Goal: Use online tool/utility: Utilize a website feature to perform a specific function

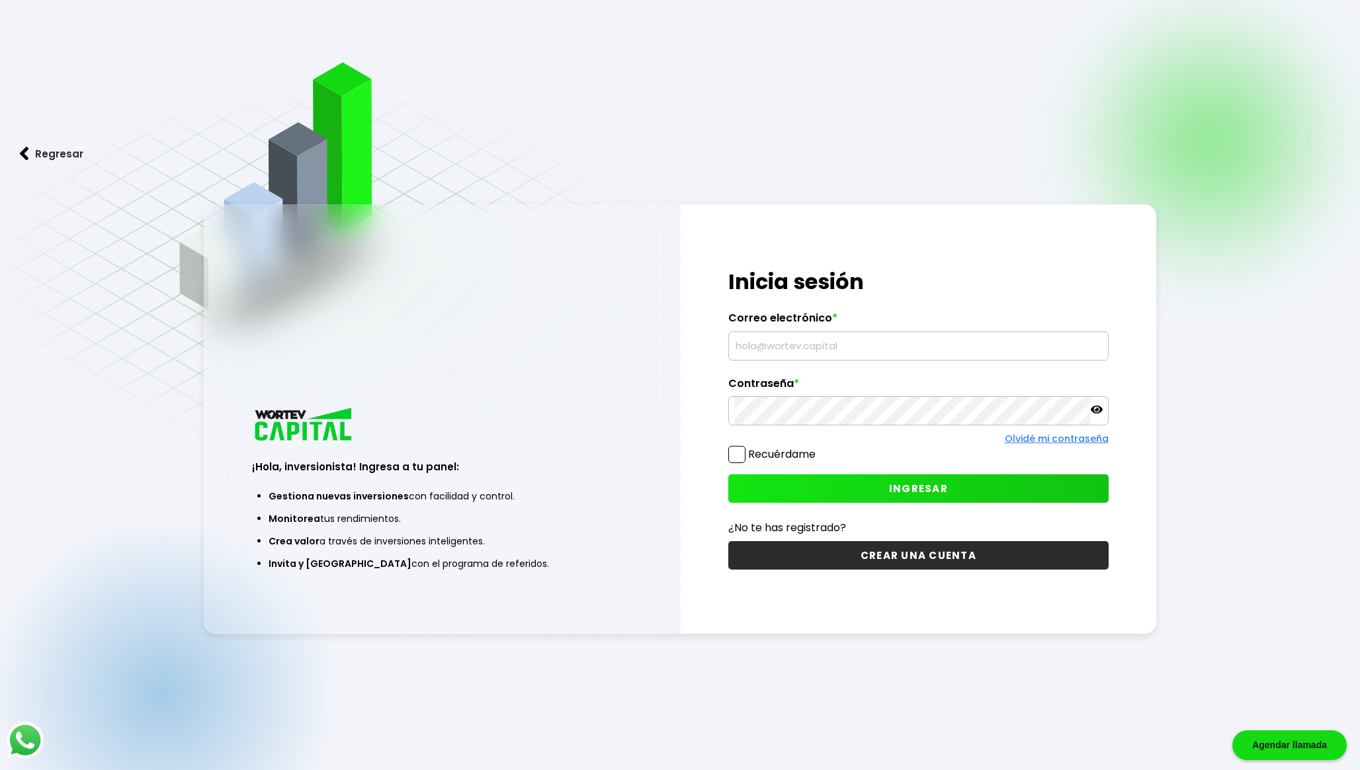
type input "[EMAIL_ADDRESS][DOMAIN_NAME]"
click at [876, 483] on button "INGRESAR" at bounding box center [918, 488] width 380 height 28
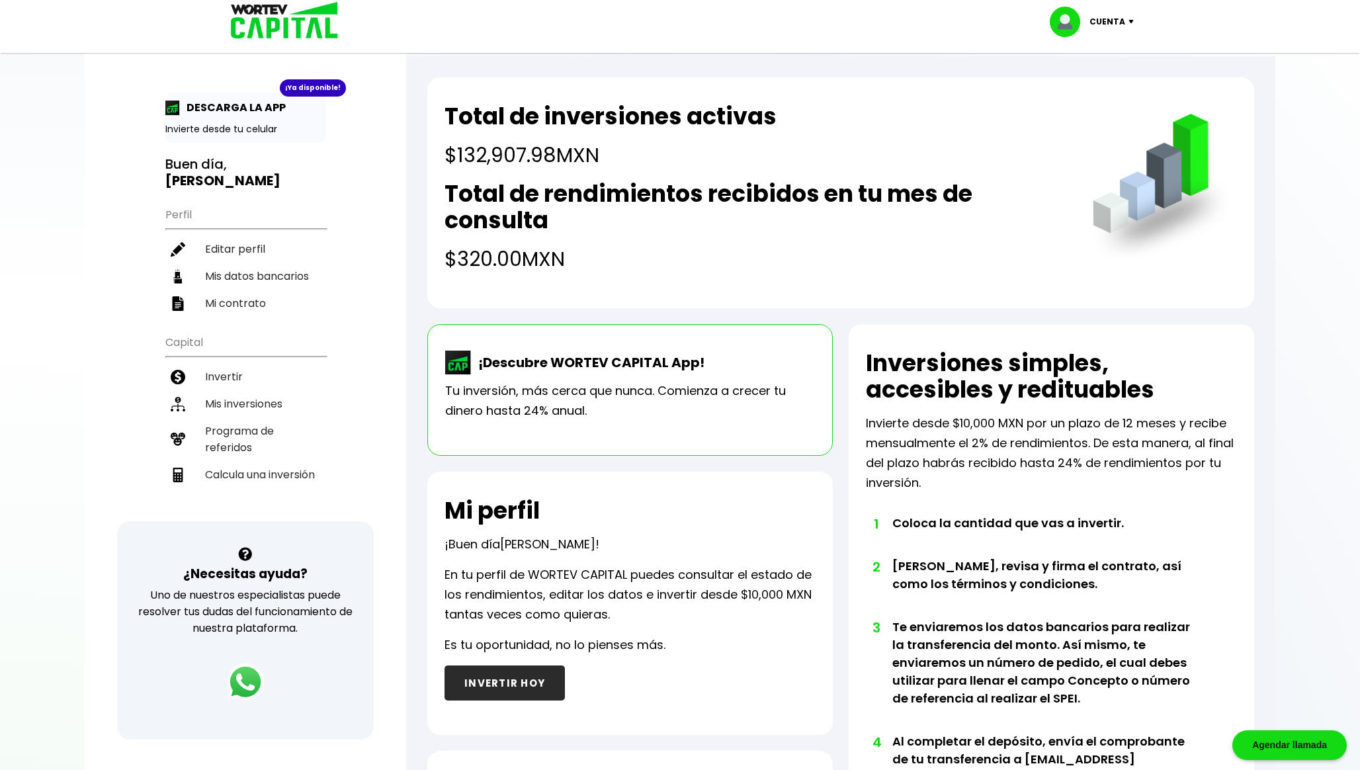
click at [478, 261] on h4 "$320.00 MXN" at bounding box center [754, 259] width 621 height 30
click at [265, 376] on li "Invertir" at bounding box center [245, 376] width 161 height 27
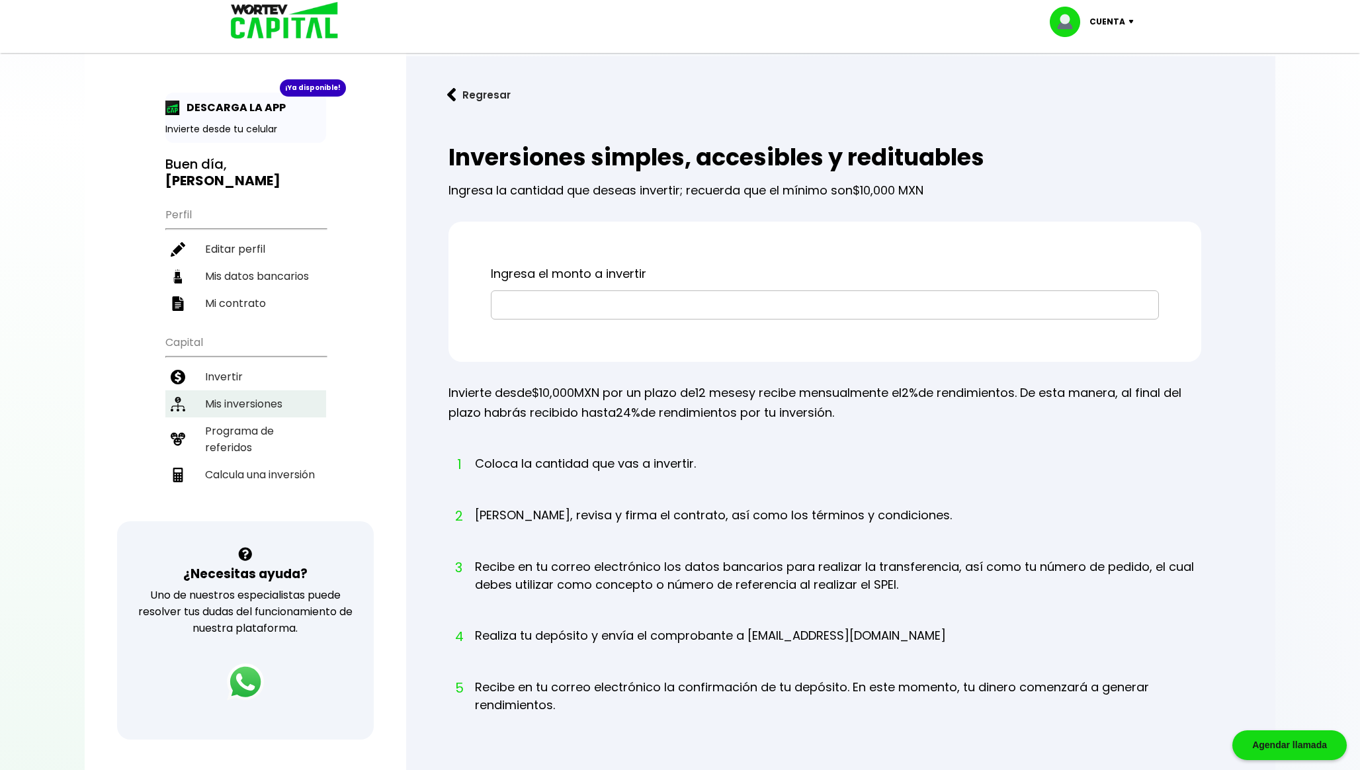
click at [255, 405] on li "Mis inversiones" at bounding box center [245, 403] width 161 height 27
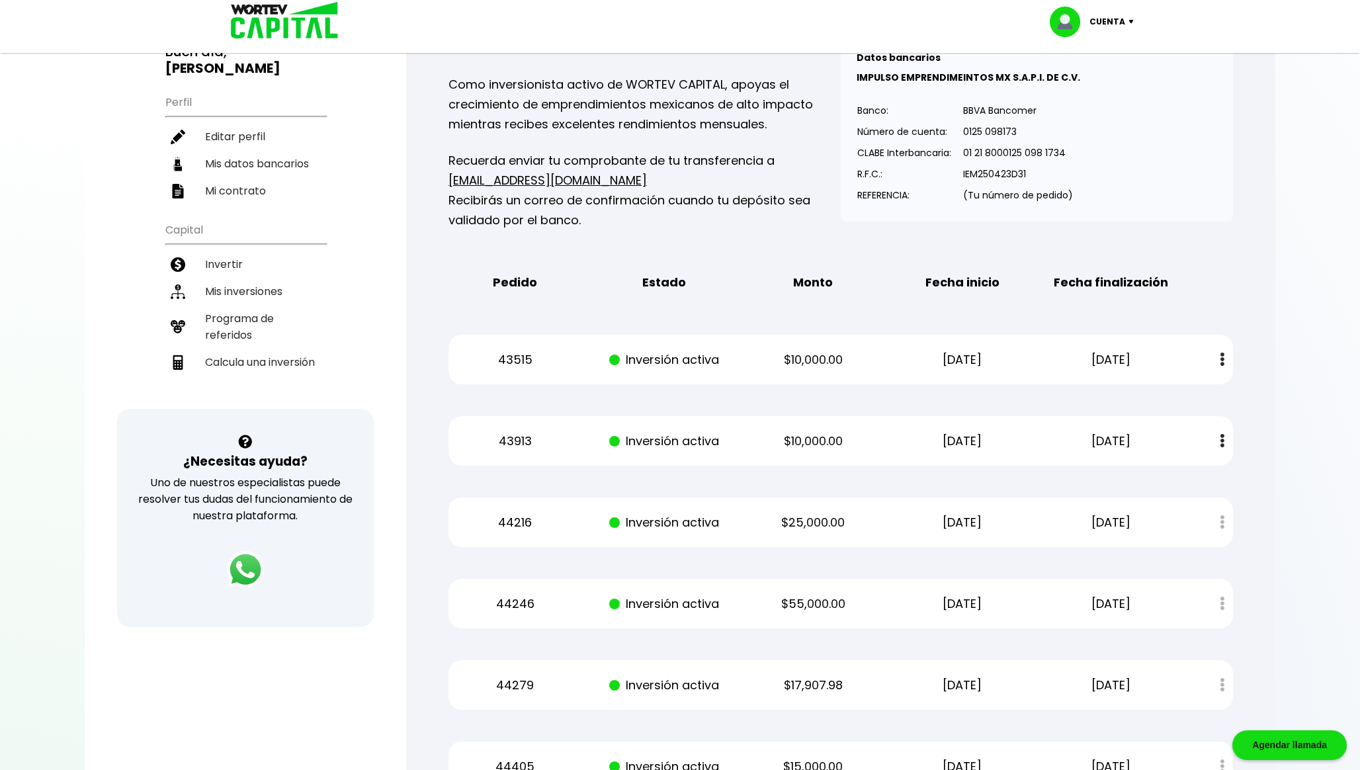
scroll to position [74, 0]
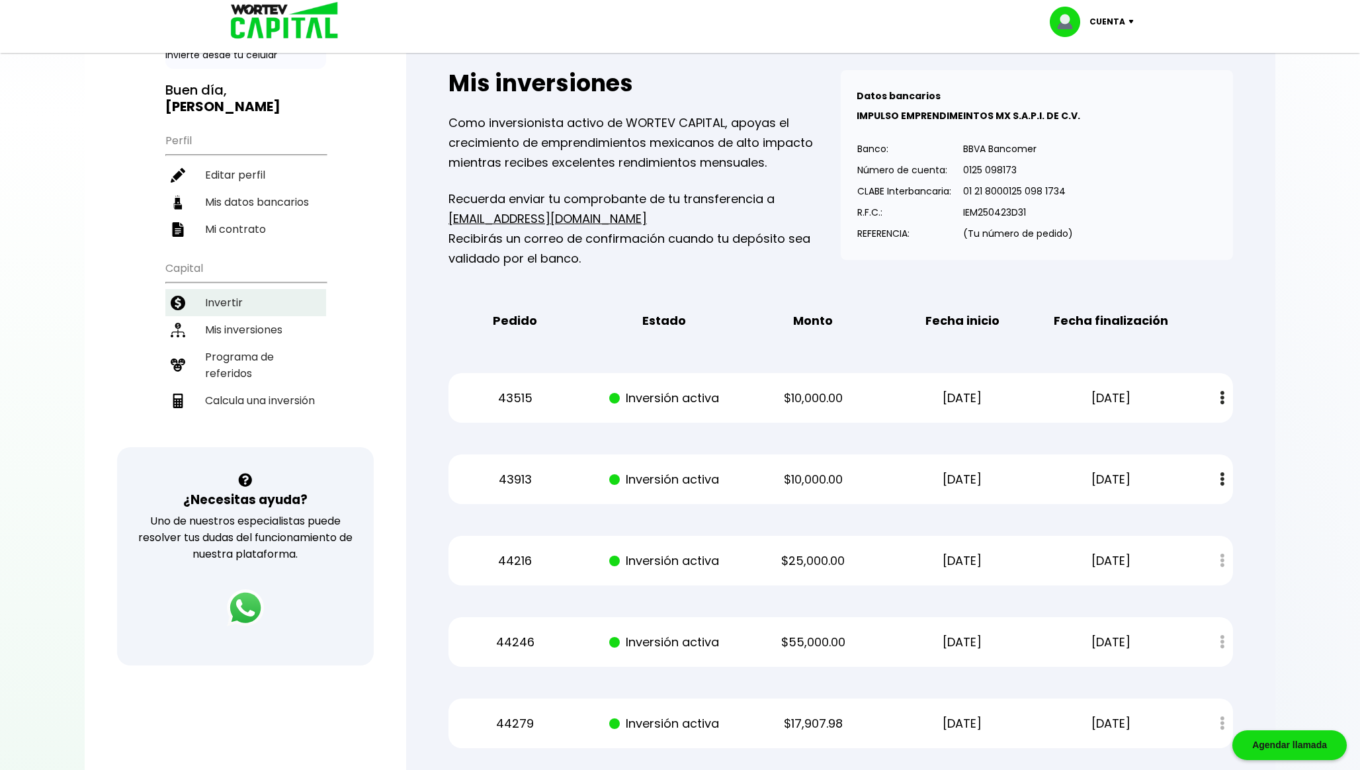
click at [241, 291] on li "Invertir" at bounding box center [245, 302] width 161 height 27
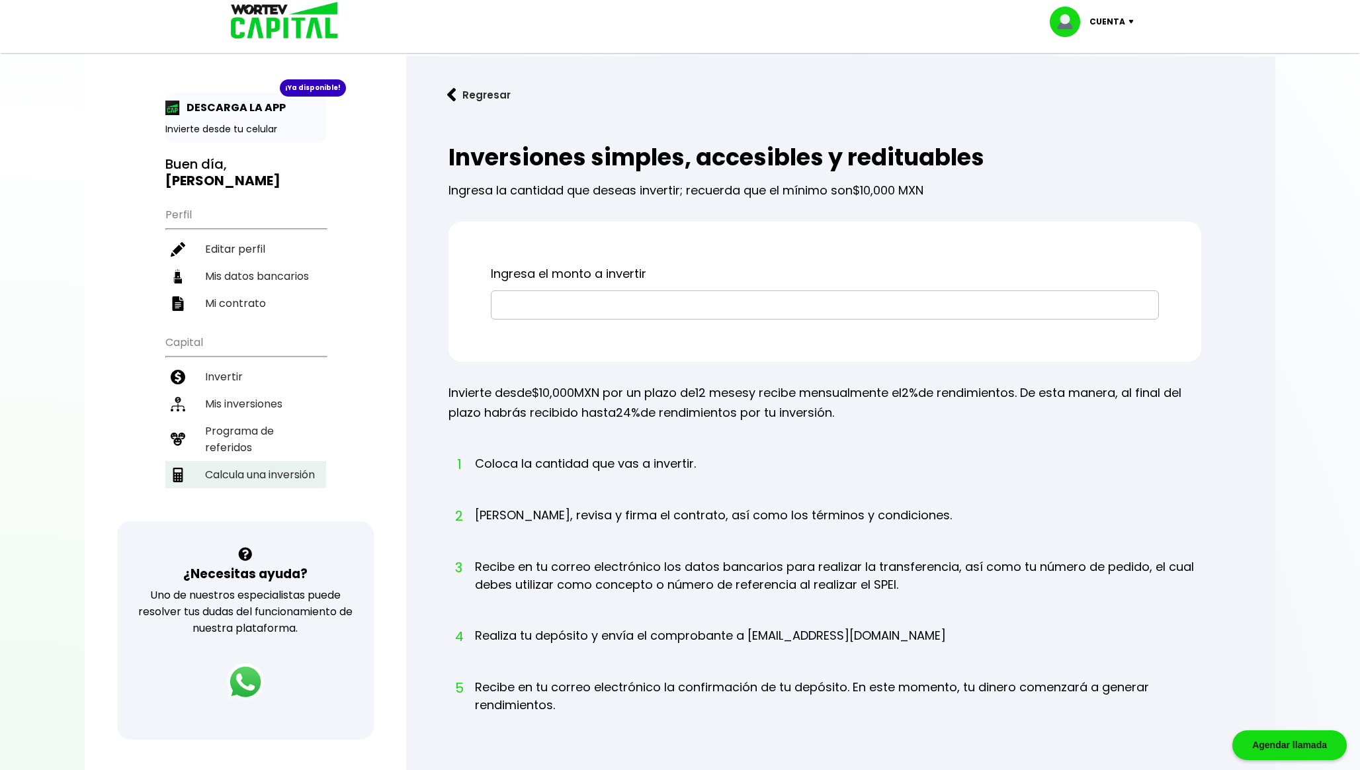
click at [288, 477] on li "Calcula una inversión" at bounding box center [245, 474] width 161 height 27
select select "1"
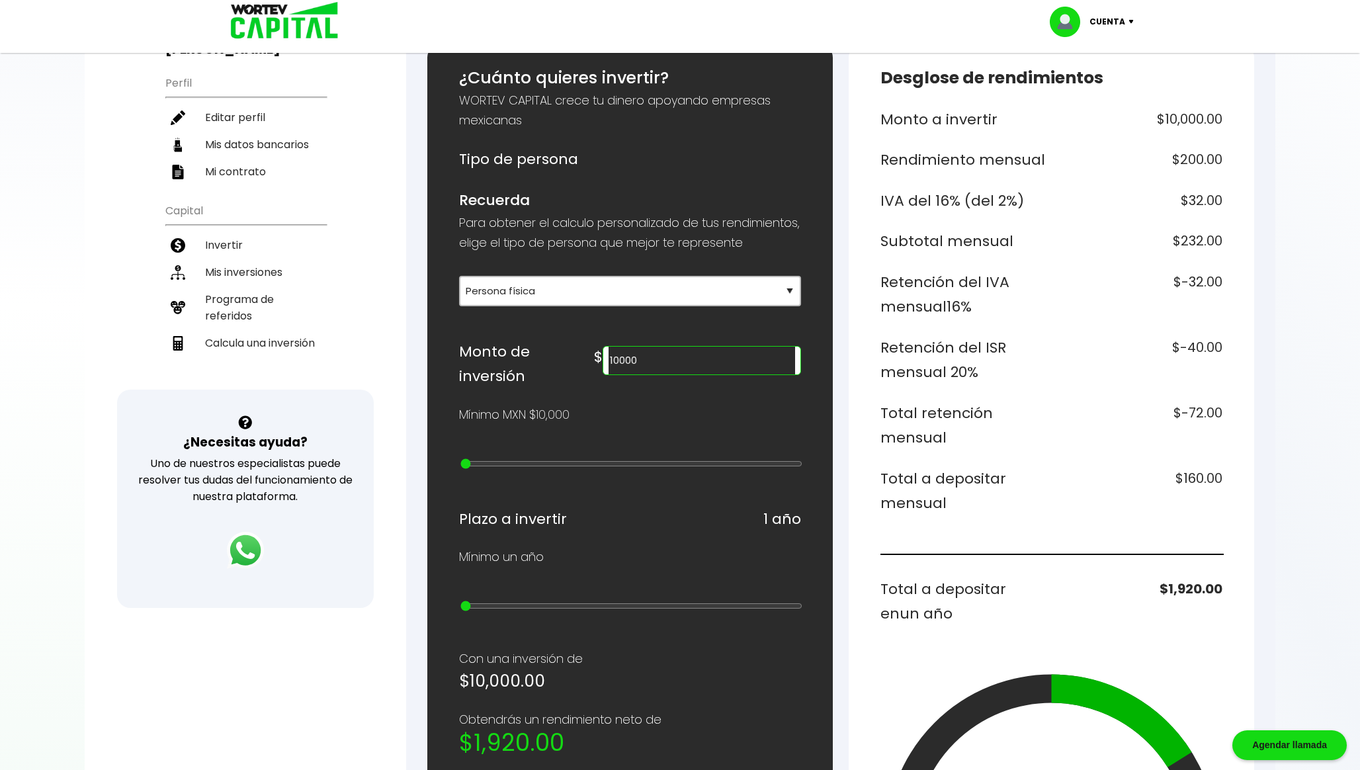
scroll to position [172, 0]
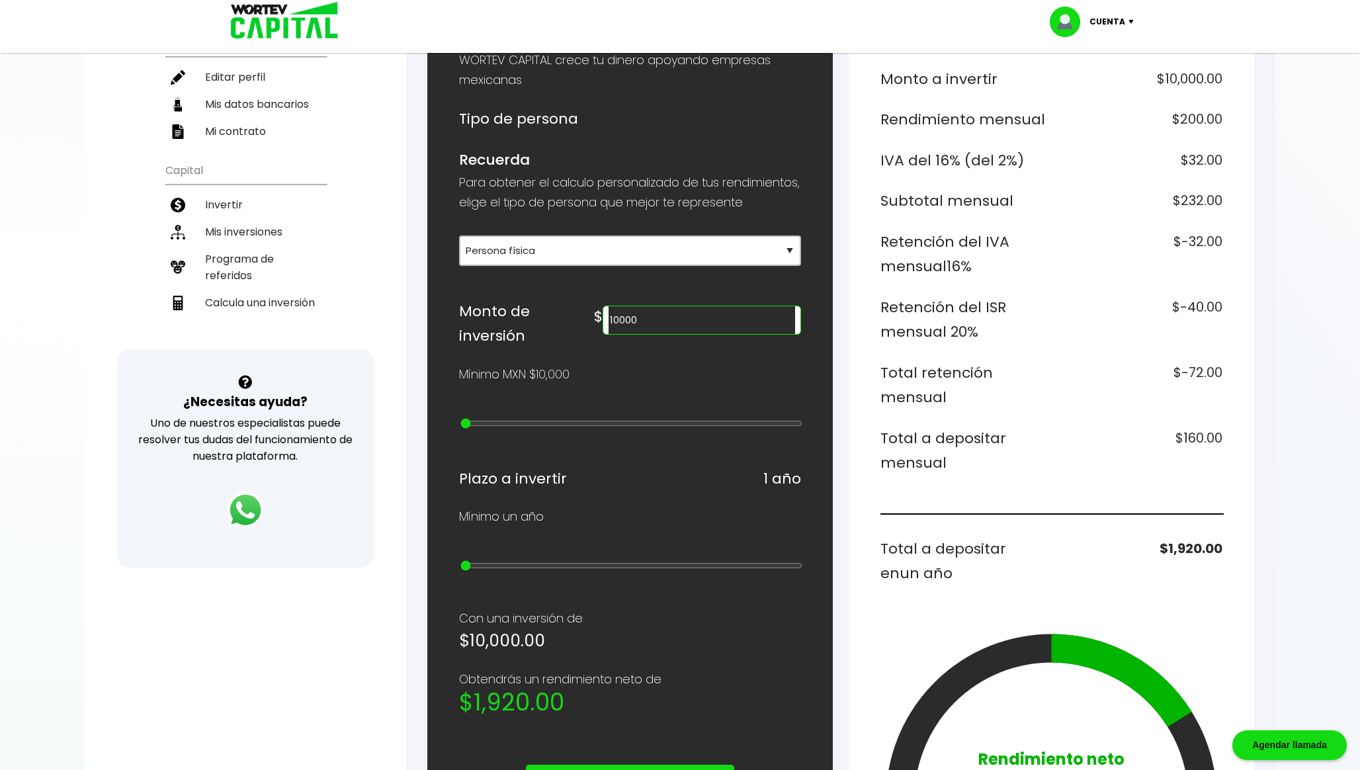
click at [729, 334] on input "10000" at bounding box center [701, 320] width 186 height 28
click at [958, 364] on h6 "Total retención mensual" at bounding box center [963, 385] width 166 height 50
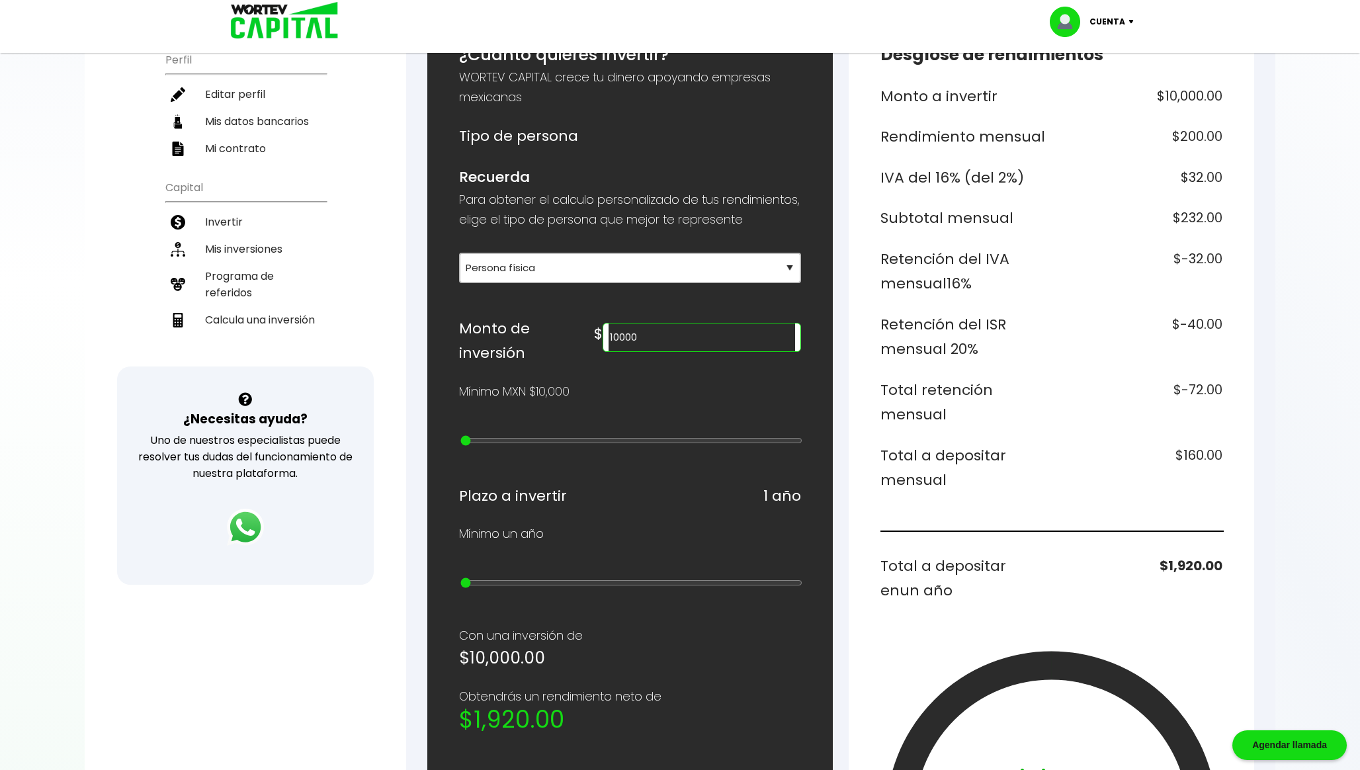
scroll to position [156, 0]
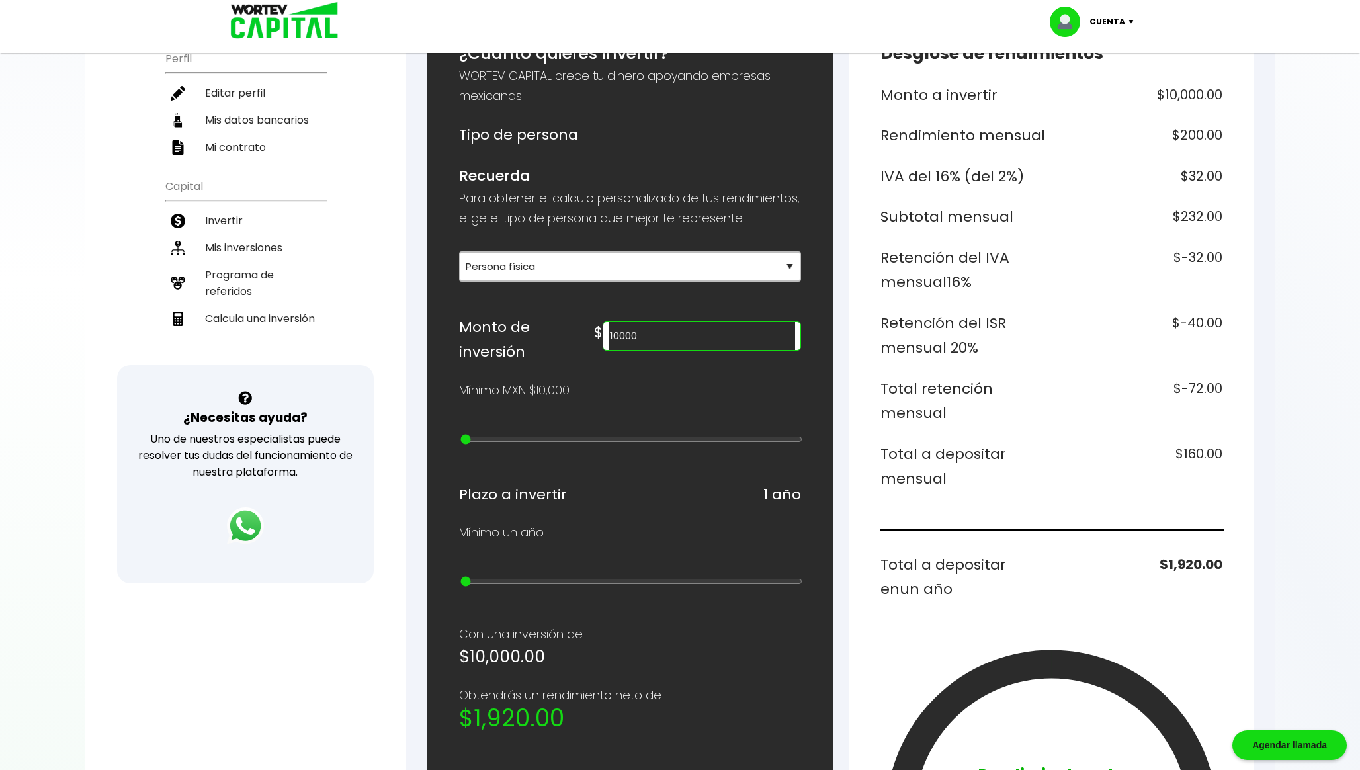
click at [731, 344] on input "10000" at bounding box center [701, 336] width 186 height 28
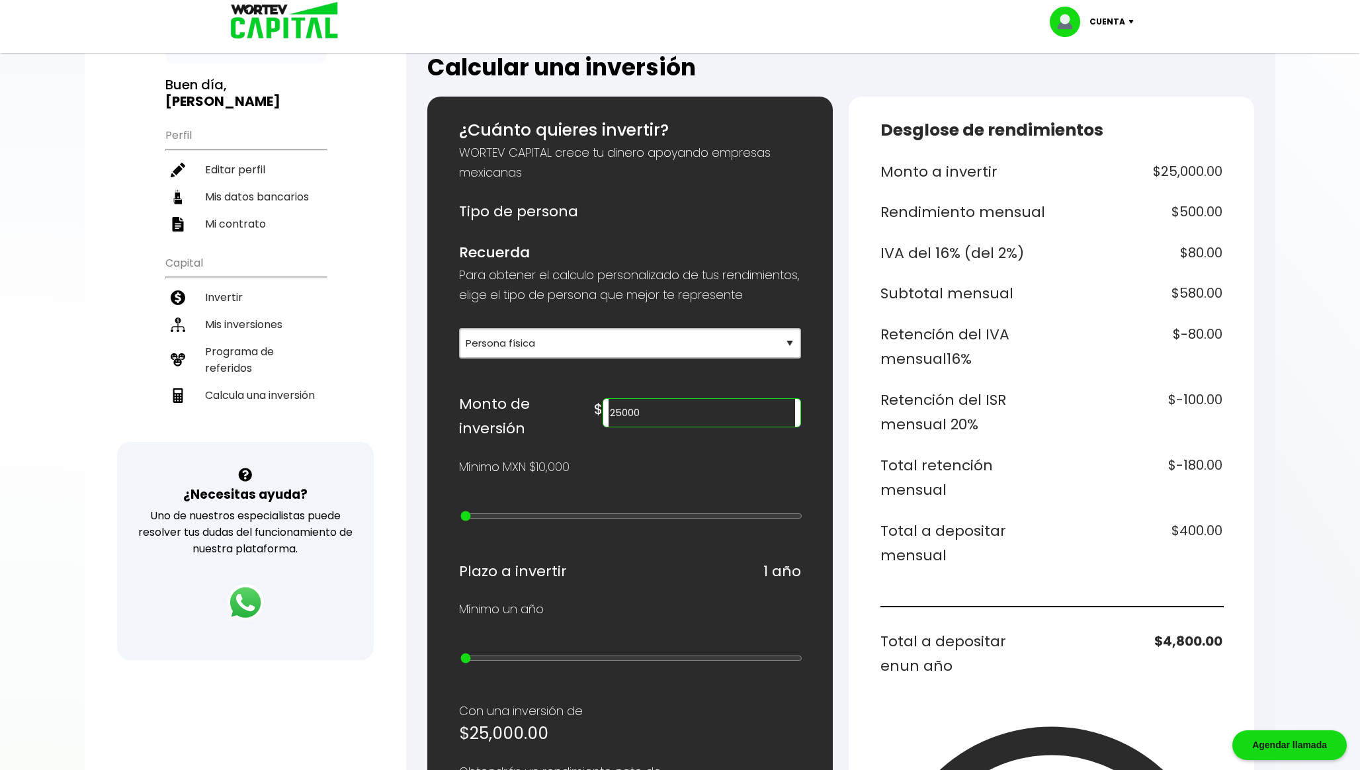
scroll to position [78, 0]
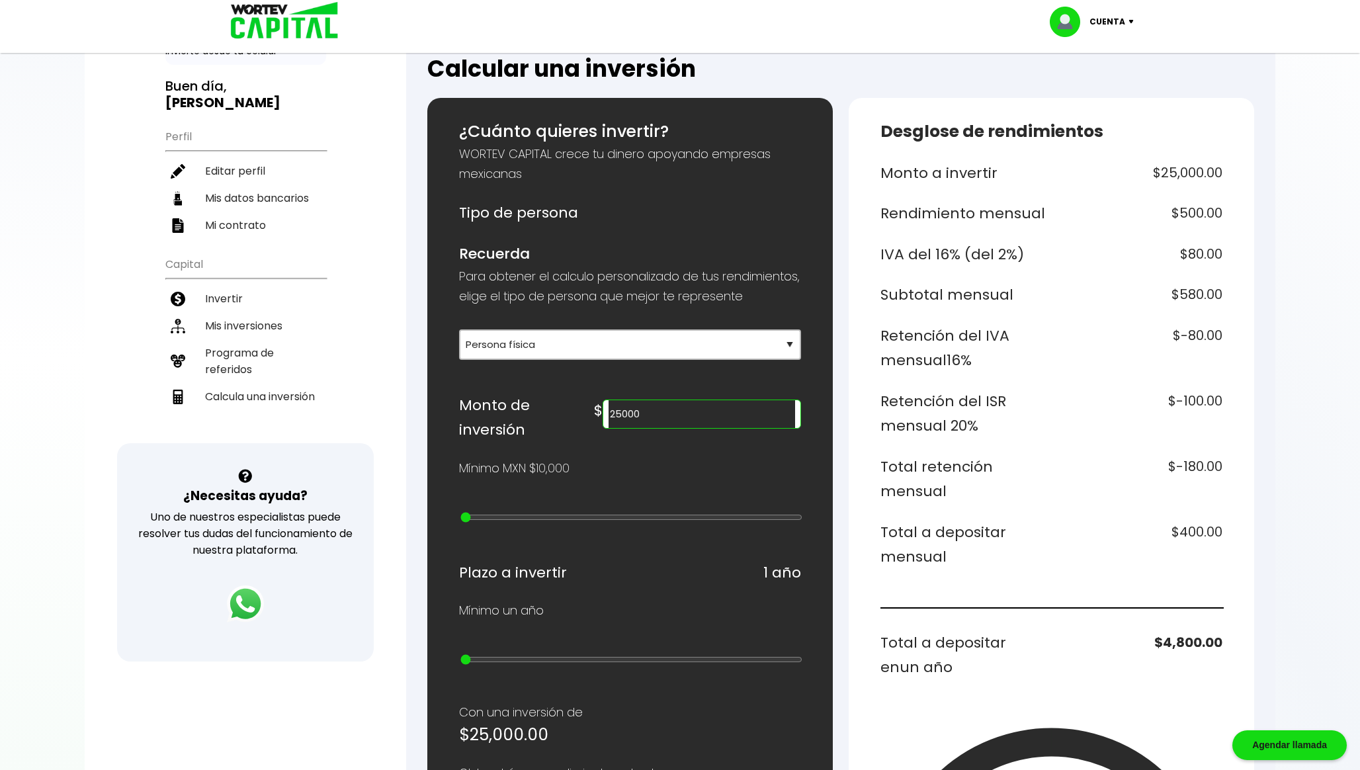
click at [700, 428] on input "25000" at bounding box center [701, 414] width 186 height 28
click at [741, 425] on input "55000" at bounding box center [701, 414] width 186 height 28
paste input "1790798"
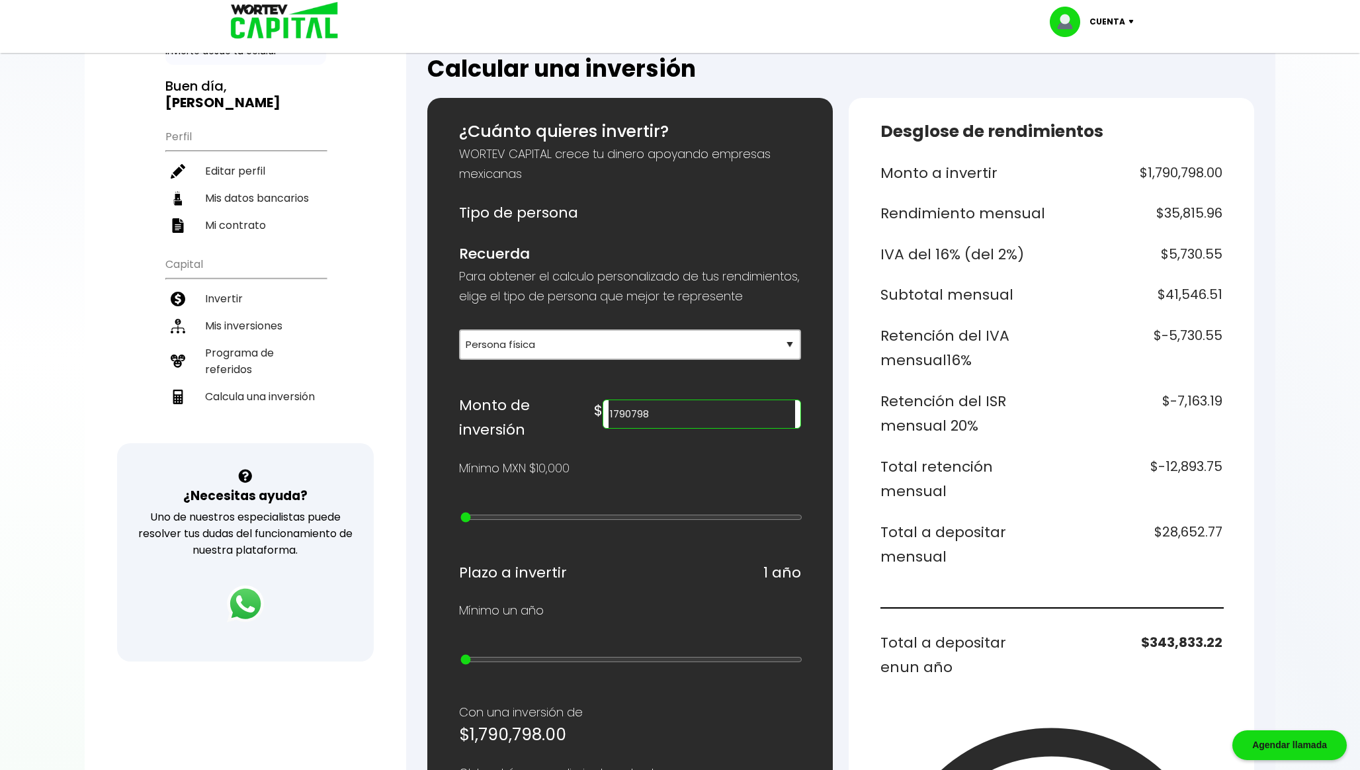
click at [839, 405] on div "¿Cuánto quieres invertir? WORTEV CAPITAL crece tu dinero apoyando empresas mexi…" at bounding box center [840, 652] width 827 height 1109
click at [741, 428] on input "1790798" at bounding box center [701, 414] width 186 height 28
type input "17907"
click at [1200, 643] on h6 "$3,438.14" at bounding box center [1140, 655] width 166 height 50
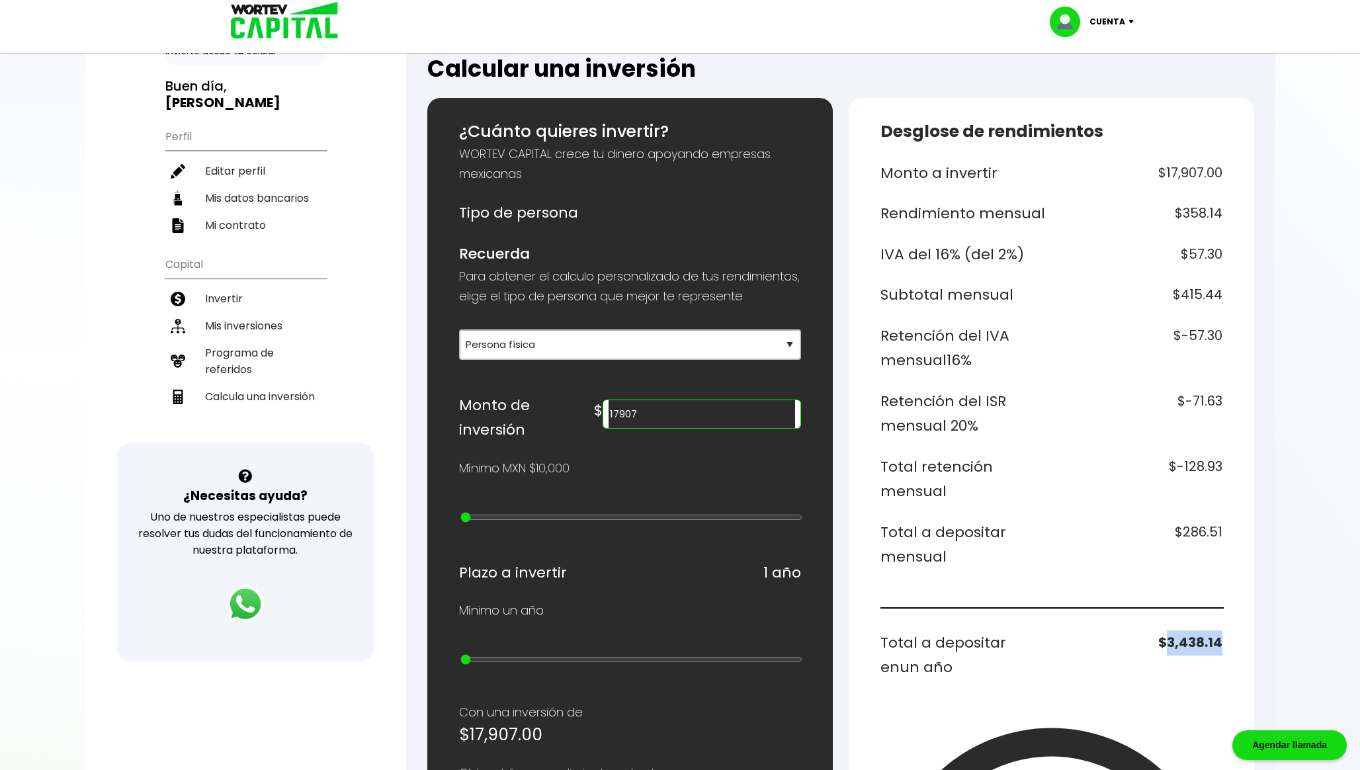
copy h6 "3,438.14"
click at [1191, 533] on h6 "$286.51" at bounding box center [1140, 545] width 166 height 50
copy h6 "286.51"
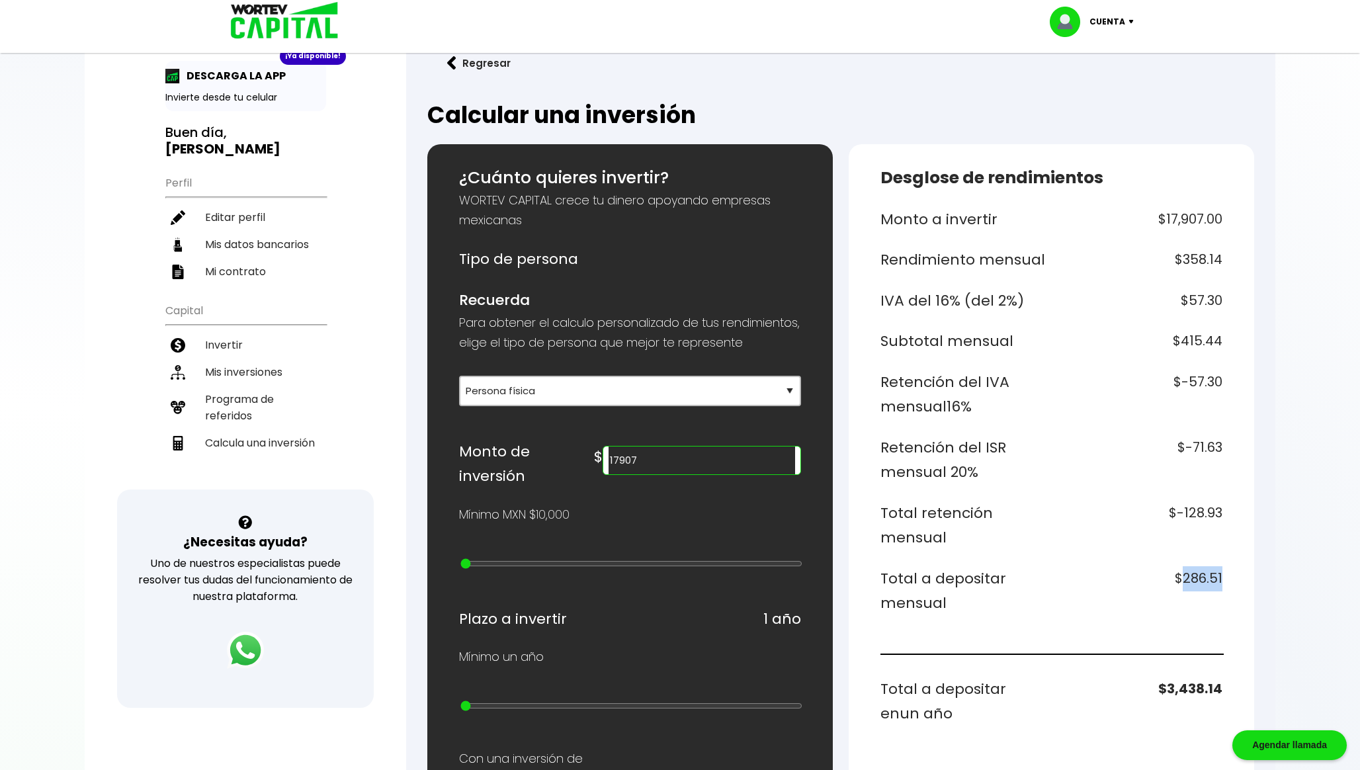
scroll to position [0, 0]
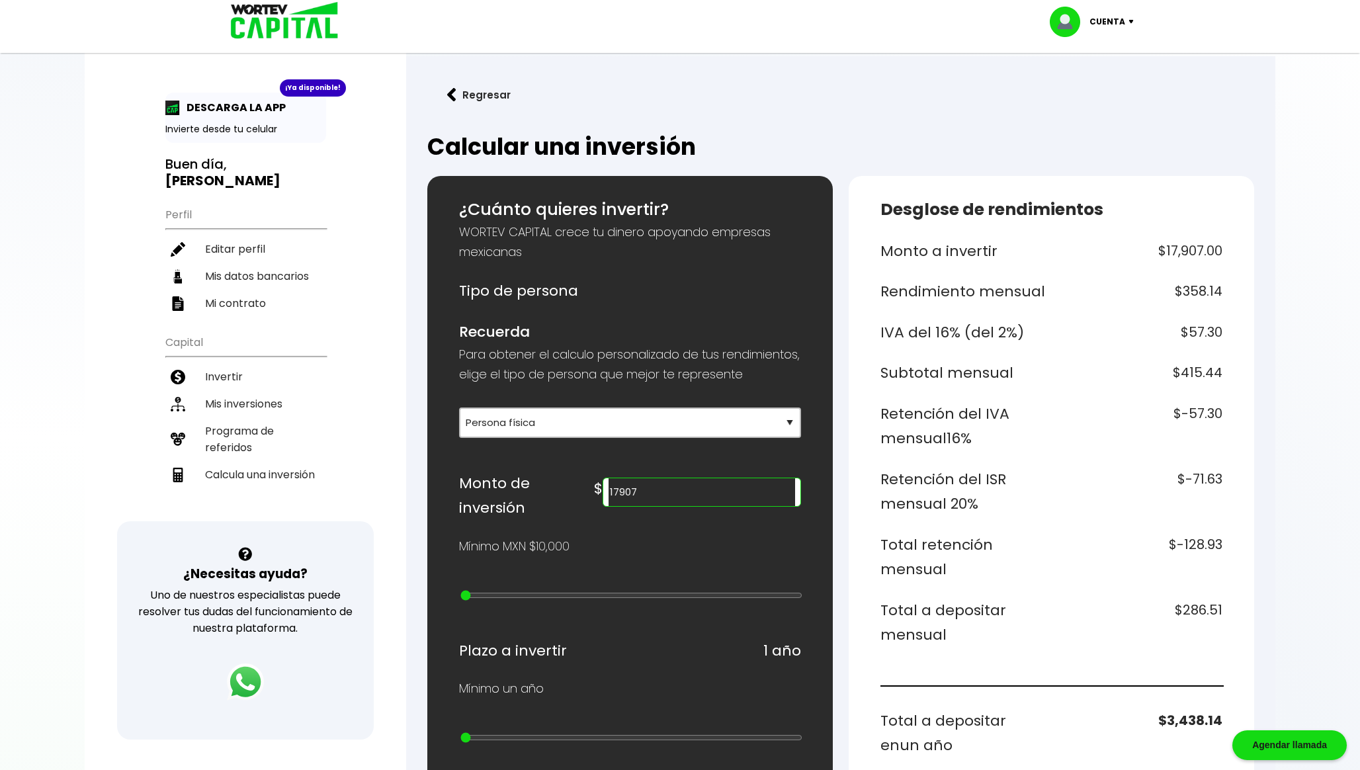
click at [1113, 28] on p "Cuenta" at bounding box center [1107, 22] width 36 height 20
click at [1092, 97] on li "Cerrar sesión" at bounding box center [1093, 88] width 106 height 27
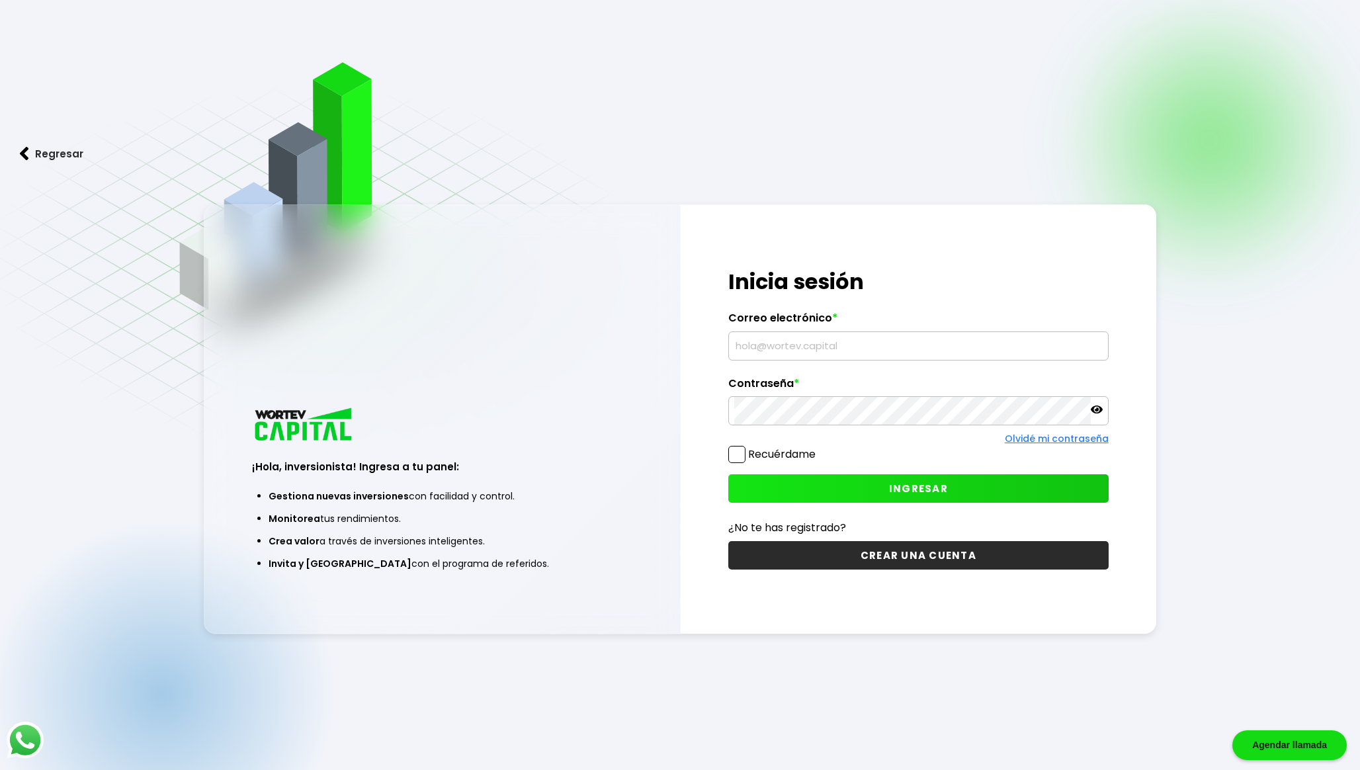
type input "[EMAIL_ADDRESS][DOMAIN_NAME]"
click at [827, 484] on button "INGRESAR" at bounding box center [918, 488] width 380 height 28
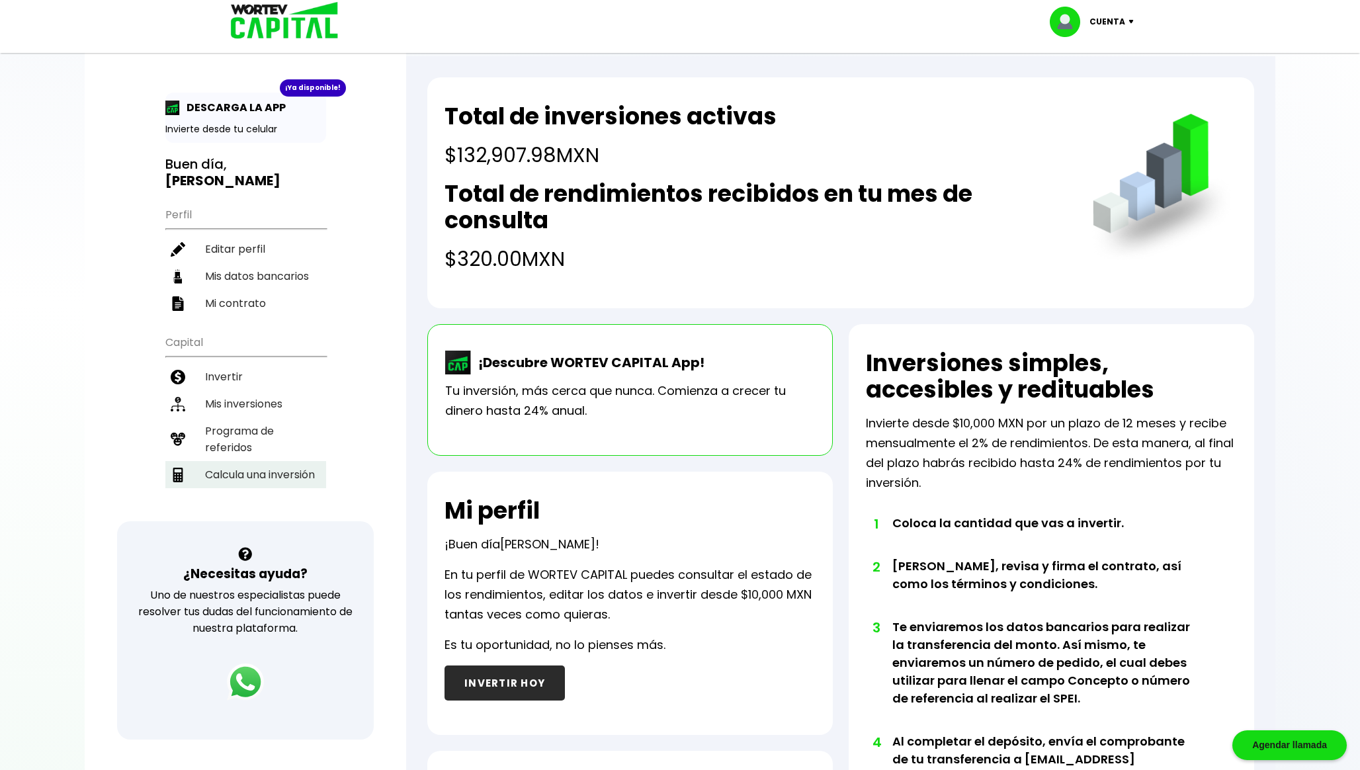
click at [280, 466] on li "Calcula una inversión" at bounding box center [245, 474] width 161 height 27
select select "1"
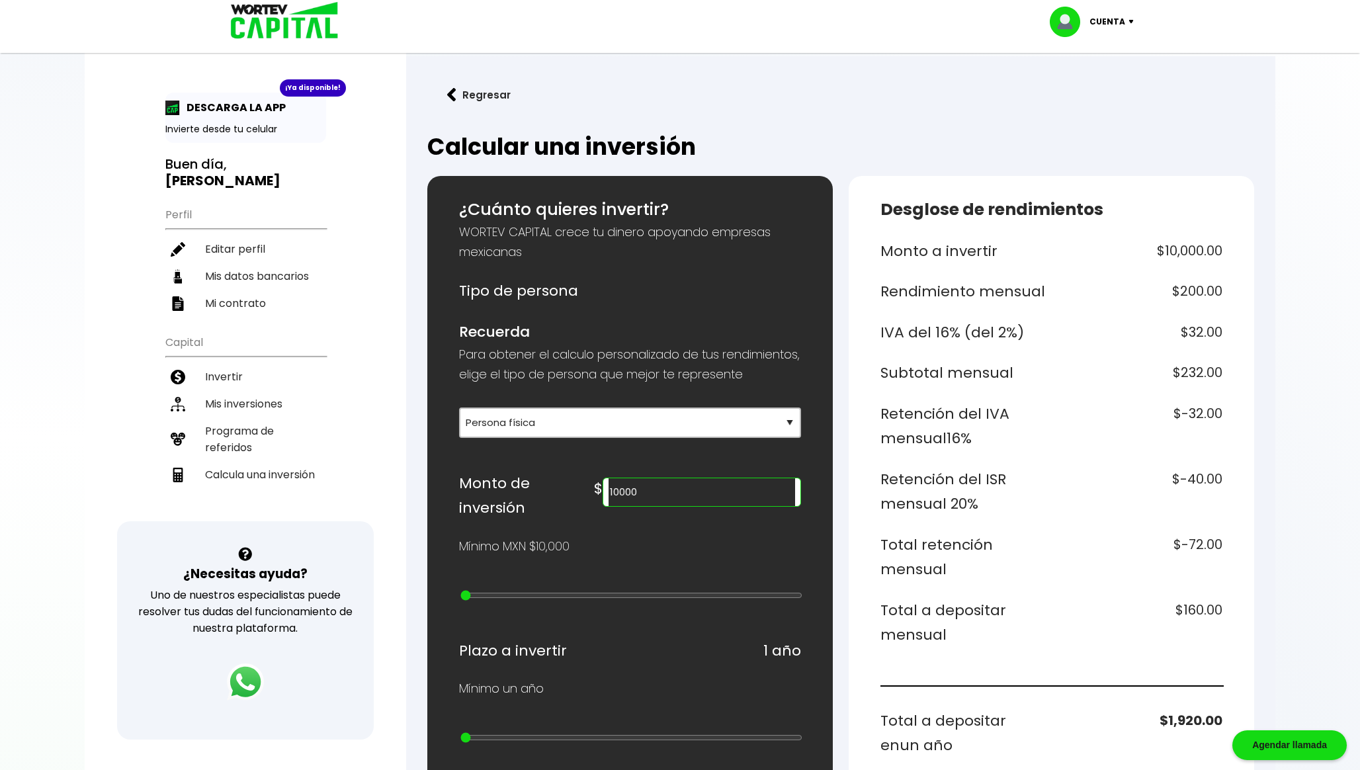
click at [714, 503] on input "10000" at bounding box center [701, 492] width 186 height 28
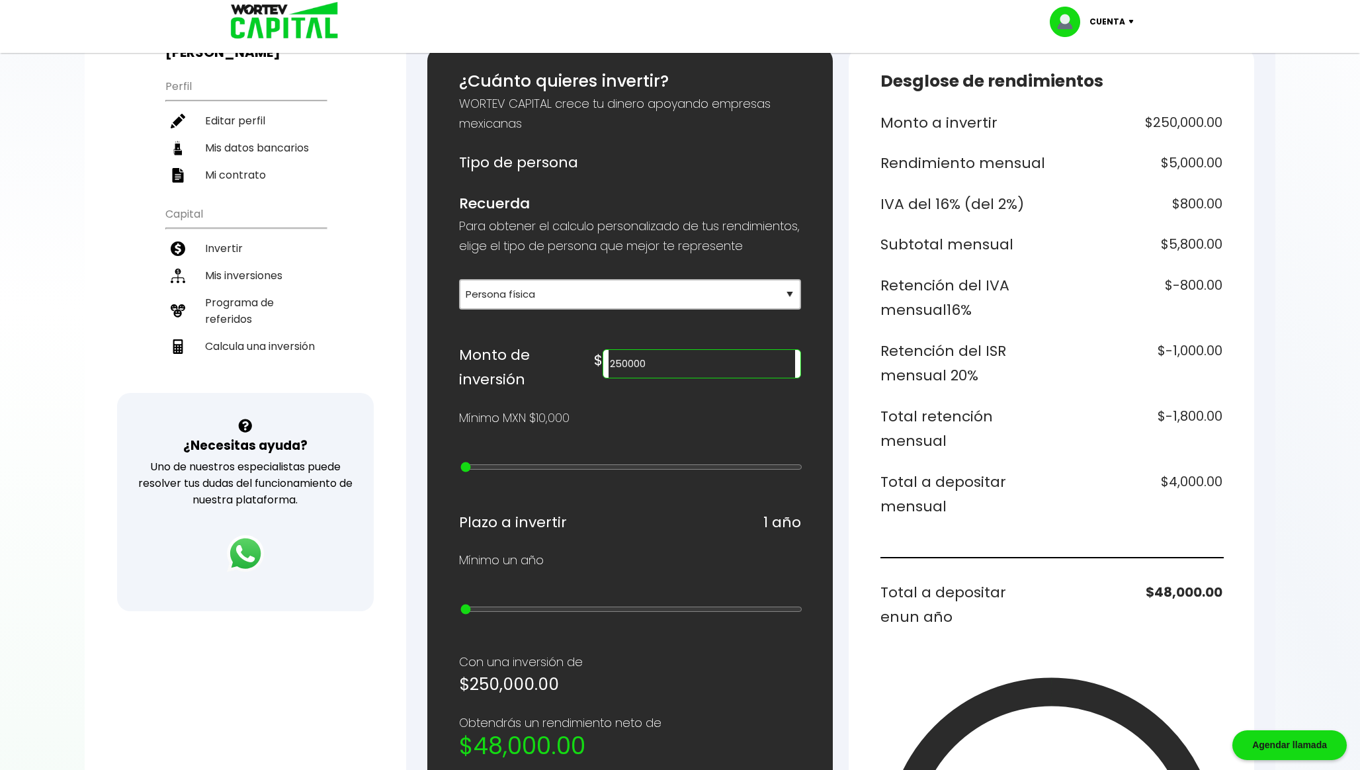
scroll to position [150, 0]
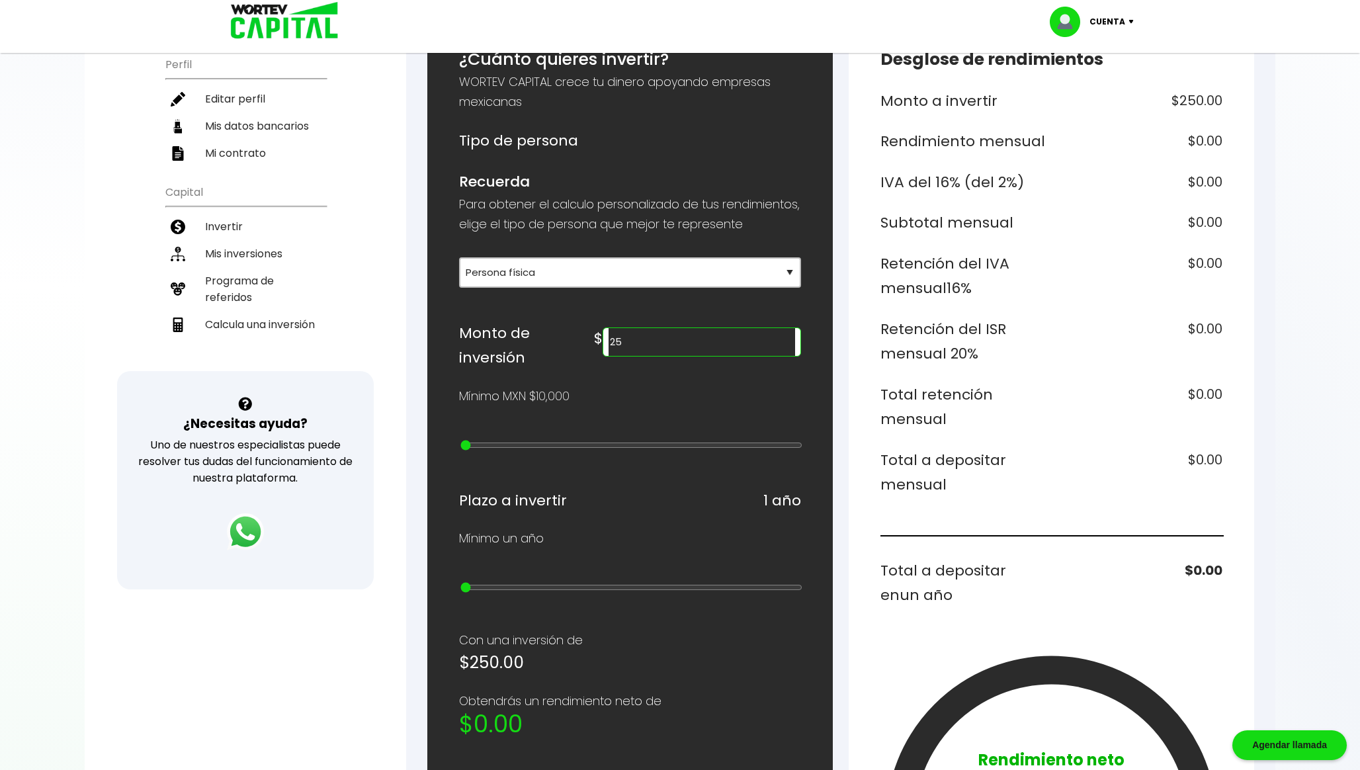
type input "2"
click at [1170, 566] on h6 "$57,600.00" at bounding box center [1140, 583] width 166 height 50
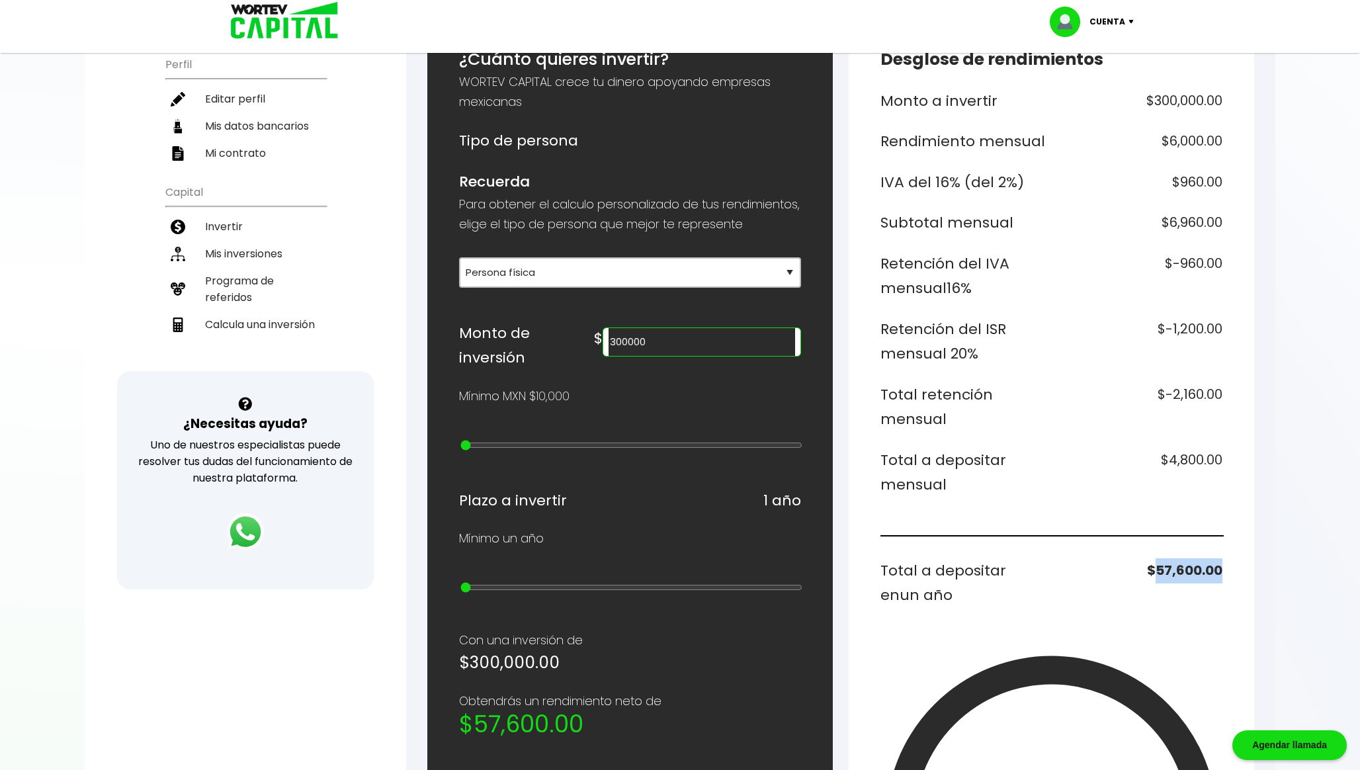
click at [1170, 566] on h6 "$57,600.00" at bounding box center [1140, 583] width 166 height 50
click at [702, 355] on input "300000" at bounding box center [701, 342] width 186 height 28
type input "132092"
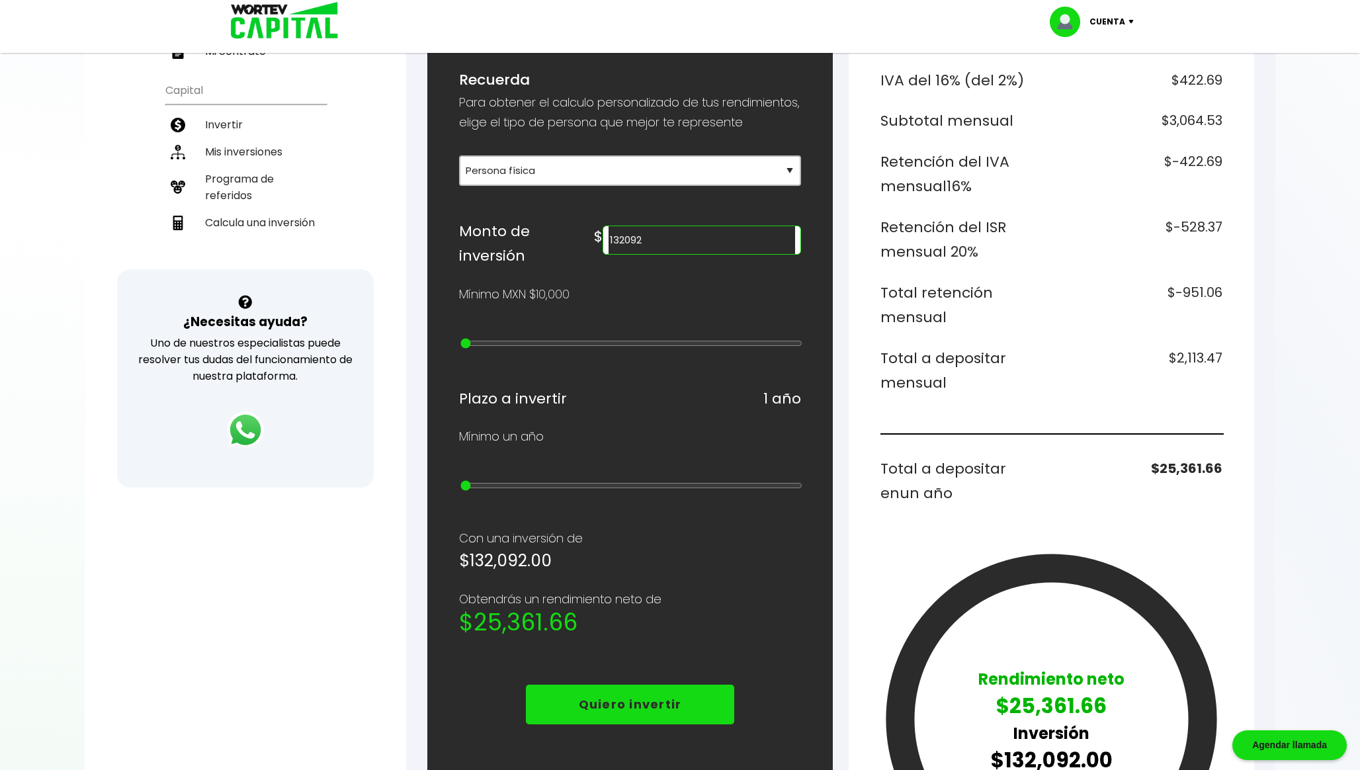
scroll to position [0, 0]
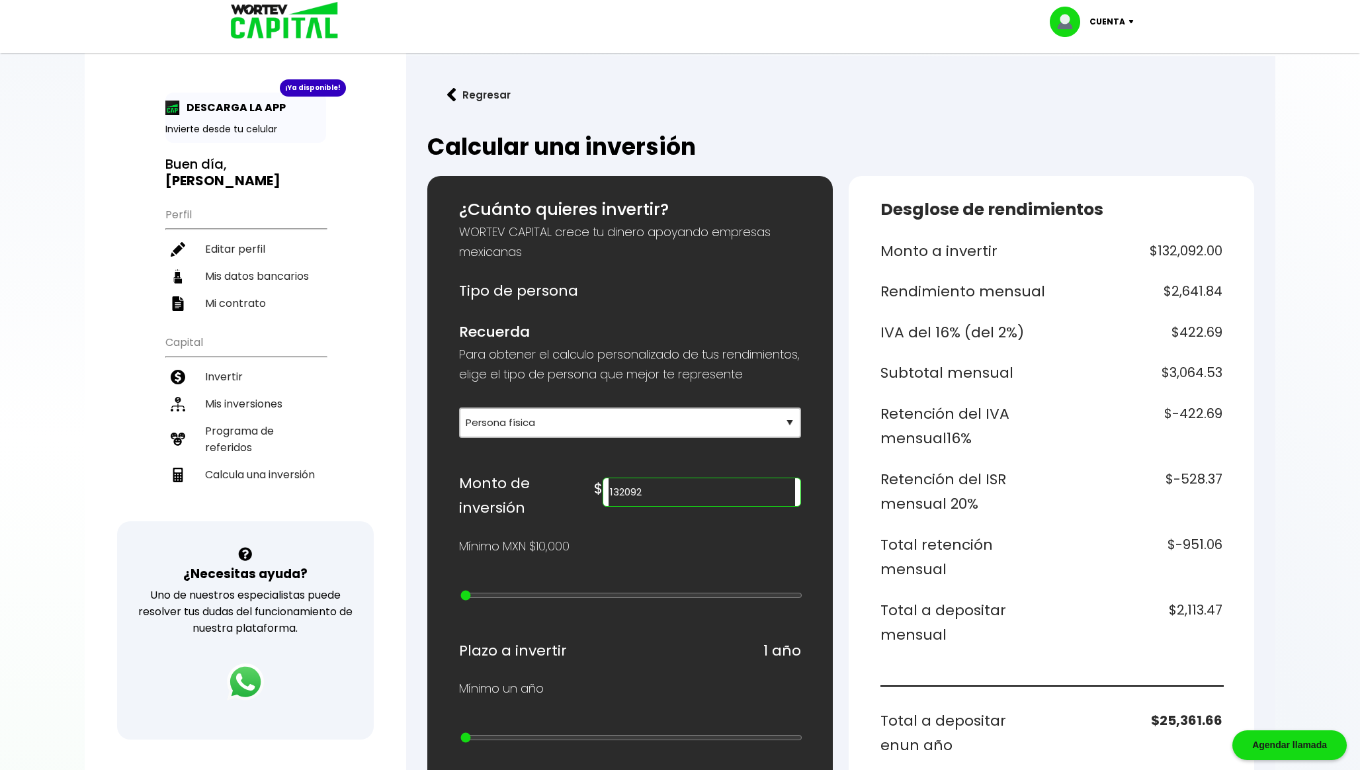
click at [485, 89] on button "Regresar" at bounding box center [478, 94] width 103 height 35
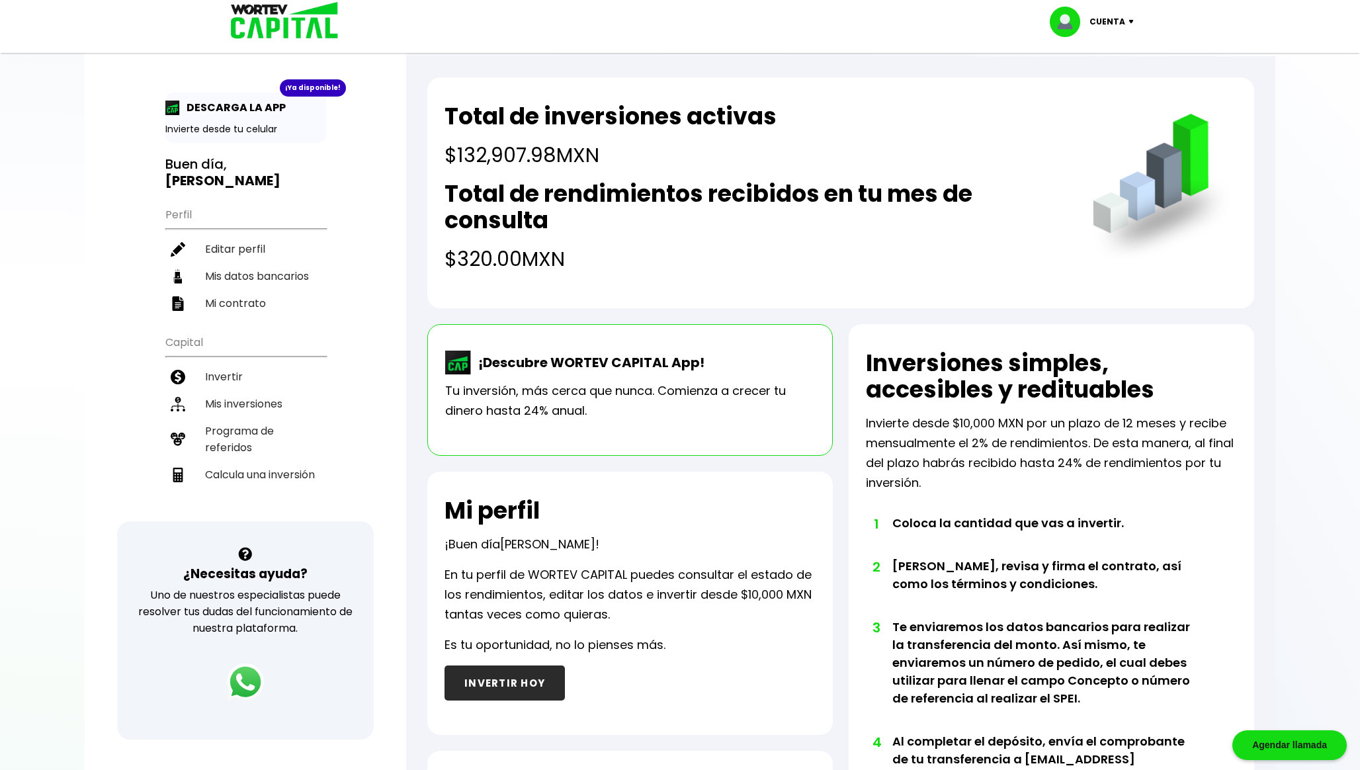
click at [1116, 29] on p "Cuenta" at bounding box center [1107, 22] width 36 height 20
click at [1085, 87] on li "Cerrar sesión" at bounding box center [1093, 88] width 106 height 27
